Goal: Check status: Check status

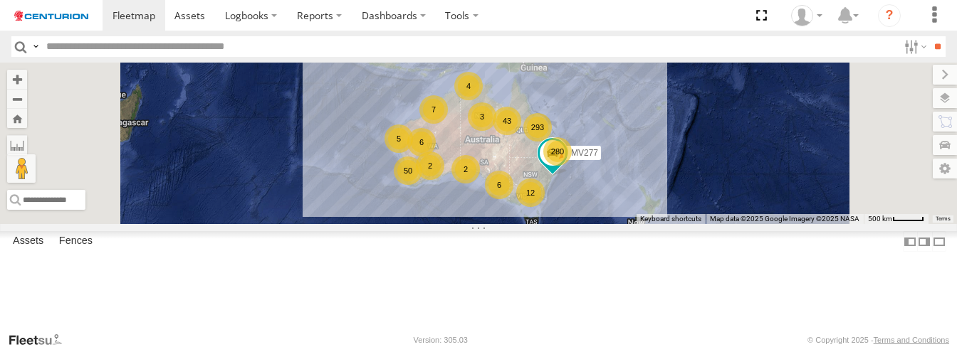
click at [480, 192] on div "MV277 280 293 50 6 12 43 7 2 6 4 3 5 2" at bounding box center [478, 144] width 957 height 162
click at [471, 182] on div "MV277 280 293 50 6 12 43 7 2 6 4 3 5 2" at bounding box center [478, 144] width 957 height 162
click at [145, 49] on input "text" at bounding box center [469, 46] width 857 height 21
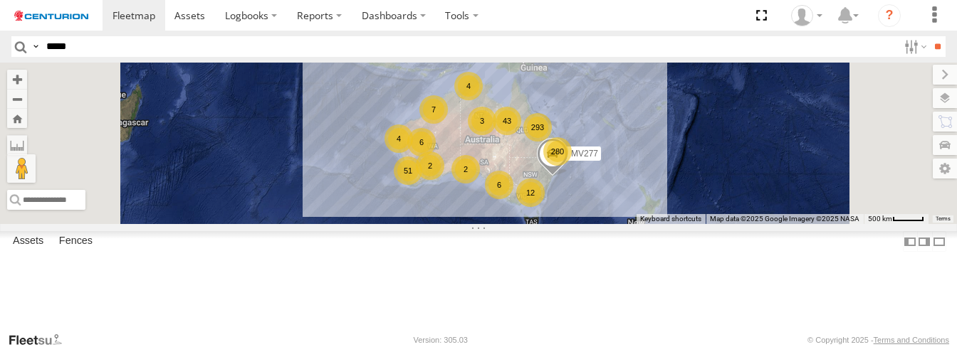
type input "*****"
click at [929, 36] on input "**" at bounding box center [937, 46] width 16 height 21
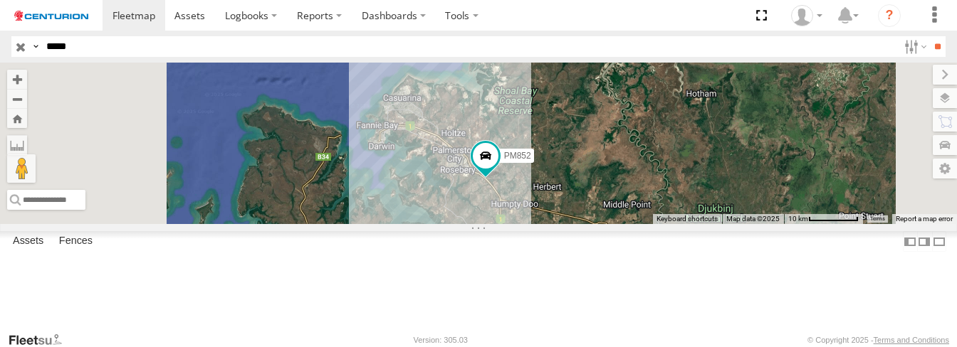
drag, startPoint x: 471, startPoint y: 157, endPoint x: 567, endPoint y: 200, distance: 104.8
click at [565, 200] on div "PM852" at bounding box center [478, 144] width 957 height 162
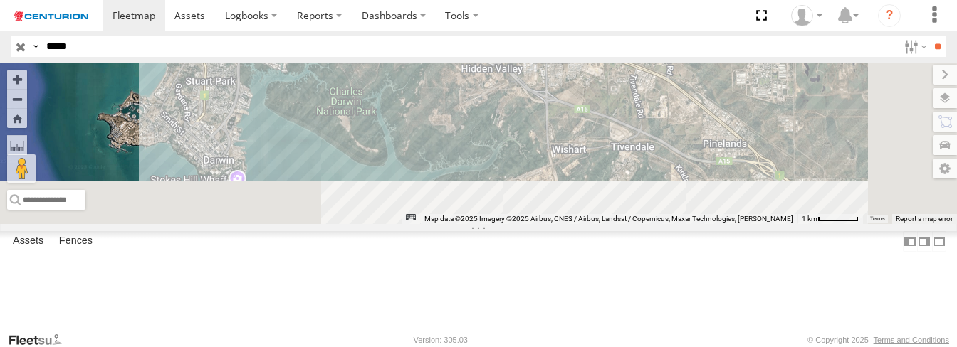
drag, startPoint x: 649, startPoint y: 272, endPoint x: 521, endPoint y: 116, distance: 201.8
click at [521, 116] on div "PM852" at bounding box center [478, 144] width 957 height 162
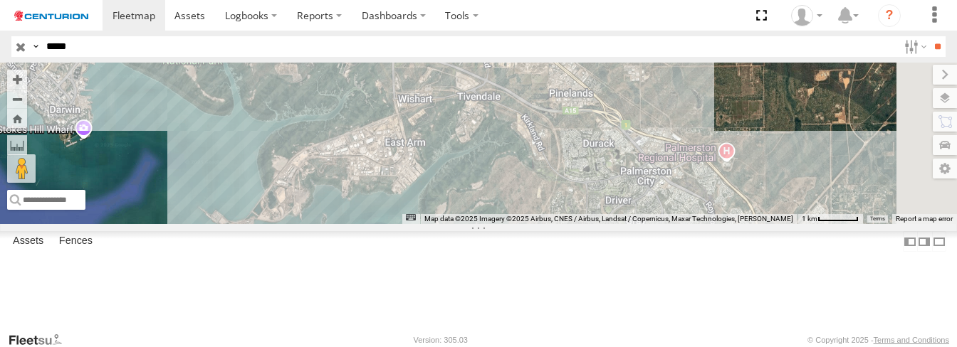
drag, startPoint x: 599, startPoint y: 137, endPoint x: 601, endPoint y: 262, distance: 124.6
click at [601, 224] on div "PM852" at bounding box center [478, 144] width 957 height 162
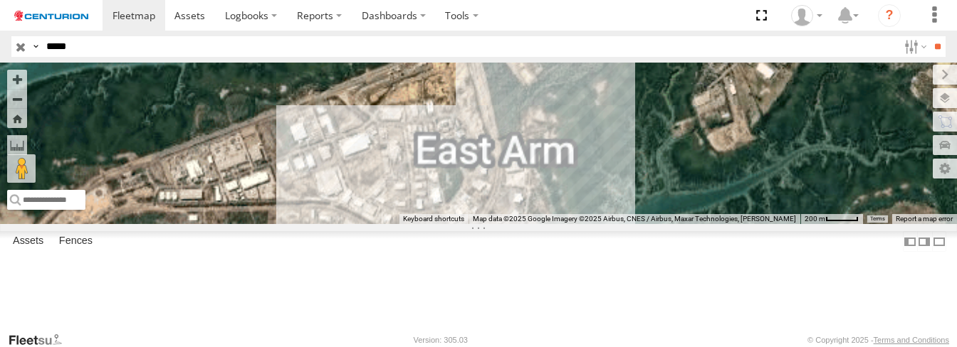
click at [547, 224] on div "PM852" at bounding box center [478, 144] width 957 height 162
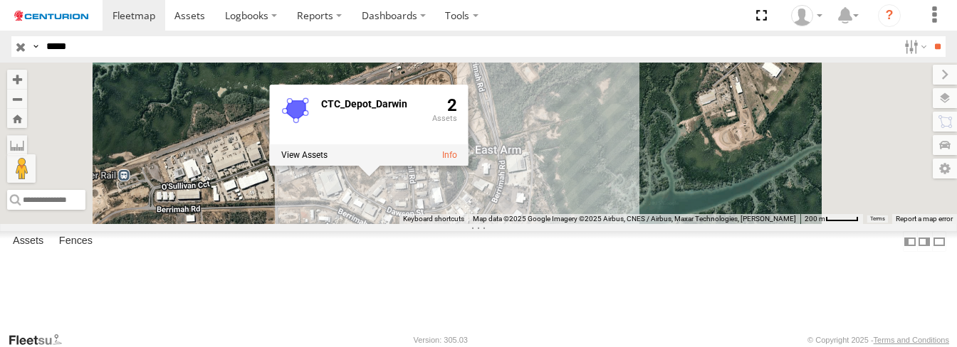
click at [729, 211] on div "PM852 CTC_Depot_Darwin 2" at bounding box center [478, 144] width 957 height 162
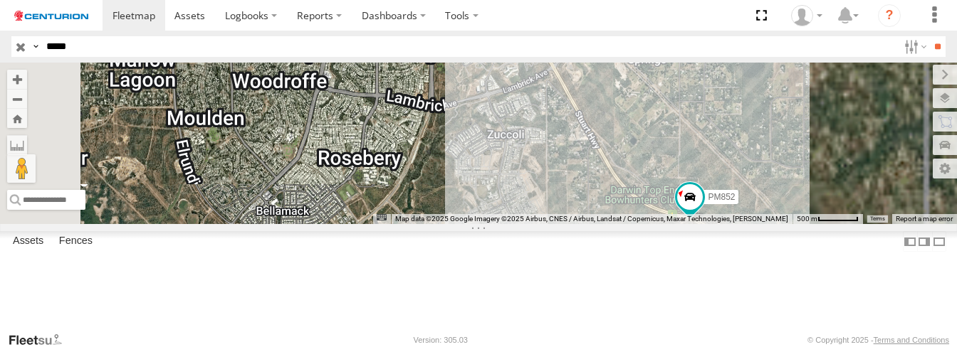
click at [834, 224] on div "PM852" at bounding box center [478, 144] width 957 height 162
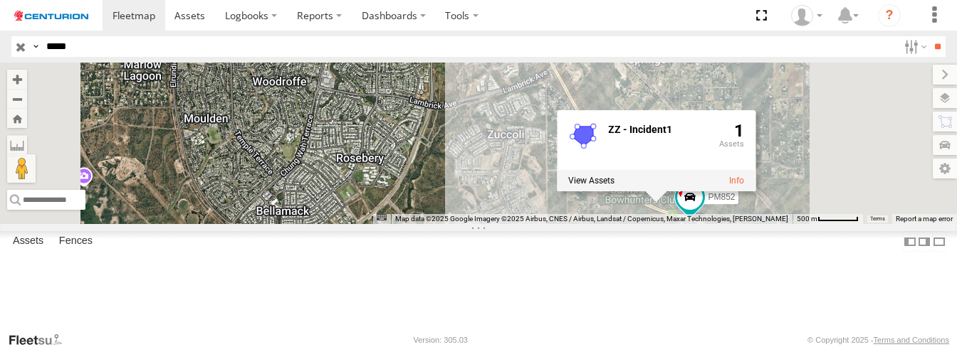
click at [706, 224] on div "PM852 ZZ - Incident1 1" at bounding box center [478, 144] width 957 height 162
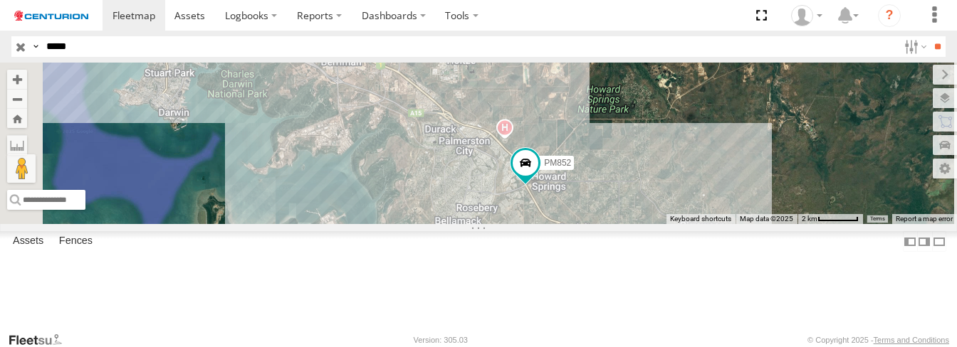
click at [0, 0] on div "PM852 Branch - [PERSON_NAME][GEOGRAPHIC_DATA] [PERSON_NAME] Pass -12.5258 131.0…" at bounding box center [0, 0] width 0 height 0
click at [538, 175] on span at bounding box center [526, 163] width 26 height 26
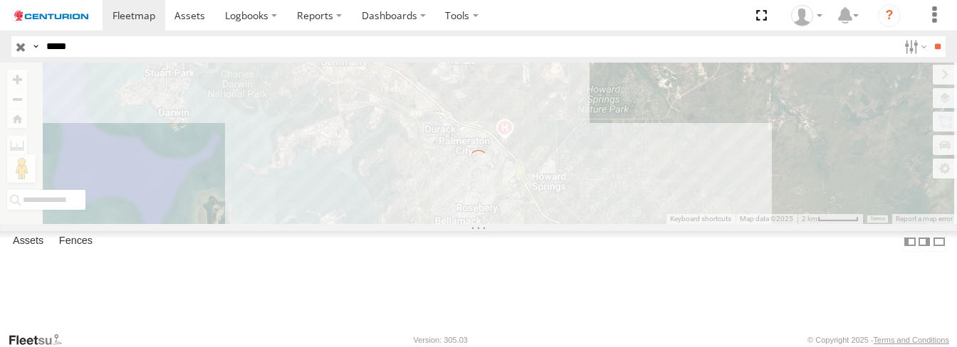
click at [695, 224] on div "← Move left → Move right ↑ Move up ↓ Move down + Zoom in - Zoom out Home Jump l…" at bounding box center [478, 144] width 957 height 162
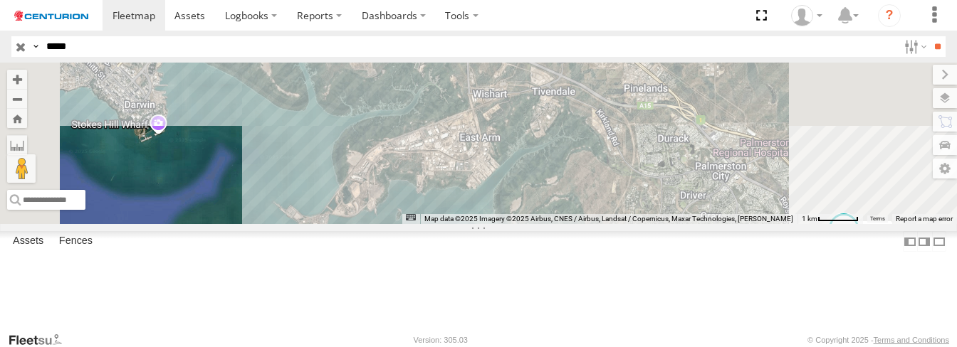
drag, startPoint x: 645, startPoint y: 236, endPoint x: 581, endPoint y: 189, distance: 79.5
click at [581, 189] on div "PM852" at bounding box center [478, 144] width 957 height 162
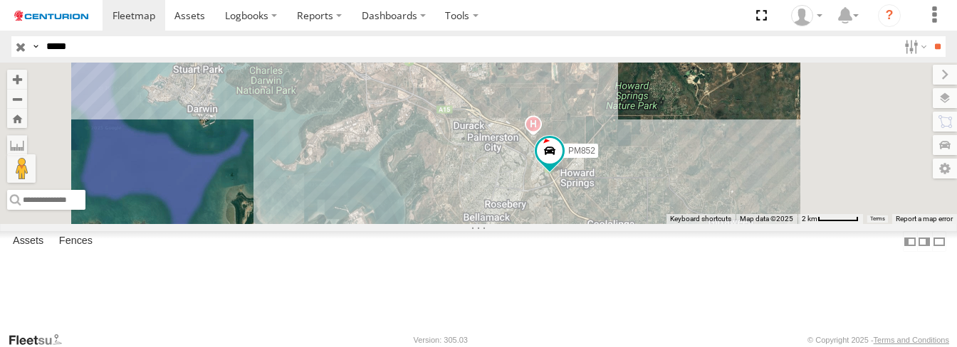
drag, startPoint x: 635, startPoint y: 241, endPoint x: 584, endPoint y: 226, distance: 53.6
click at [584, 224] on div "PM852" at bounding box center [478, 144] width 957 height 162
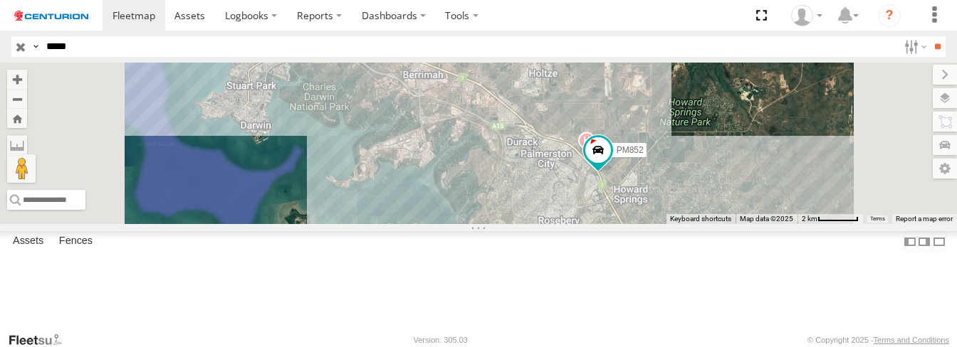
drag, startPoint x: 517, startPoint y: 206, endPoint x: 572, endPoint y: 224, distance: 57.6
click at [572, 224] on div "PM852" at bounding box center [478, 144] width 957 height 162
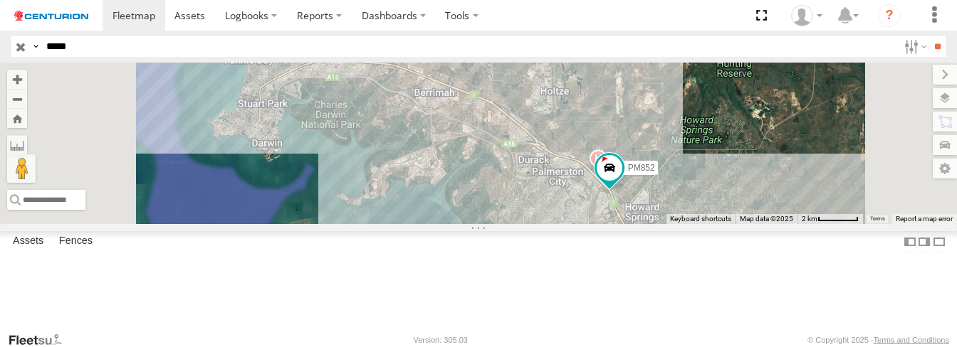
drag, startPoint x: 542, startPoint y: 220, endPoint x: 555, endPoint y: 240, distance: 24.1
click at [555, 224] on div "PM852" at bounding box center [478, 144] width 957 height 162
click at [0, 0] on div "PM852 Branch - [PERSON_NAME][GEOGRAPHIC_DATA] [PERSON_NAME] -12.47156 130.99248" at bounding box center [0, 0] width 0 height 0
